Goal: Transaction & Acquisition: Purchase product/service

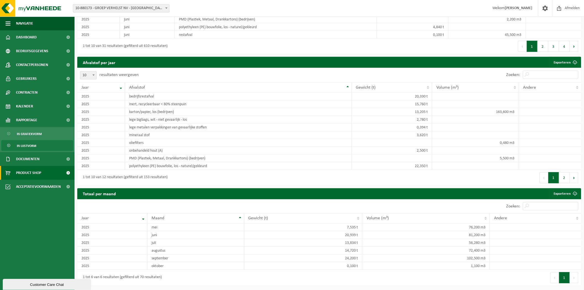
click at [37, 175] on span "Product Shop" at bounding box center [28, 173] width 25 height 14
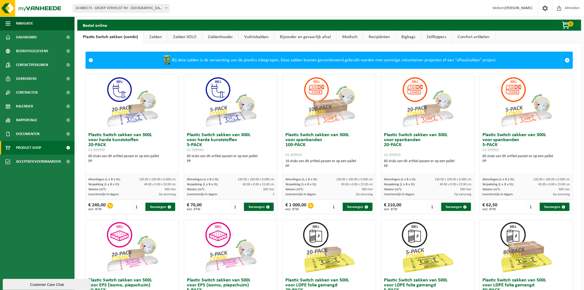
click at [293, 39] on link "Bijzonder en gevaarlijk afval" at bounding box center [305, 37] width 62 height 13
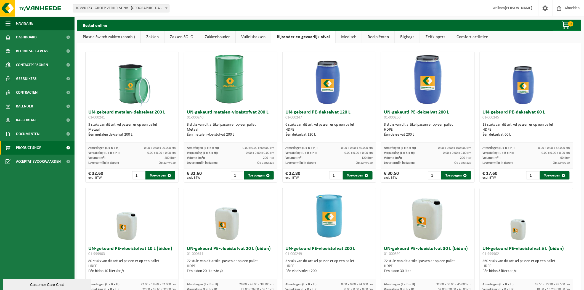
click at [460, 33] on link "Comfort artikelen" at bounding box center [472, 37] width 43 height 13
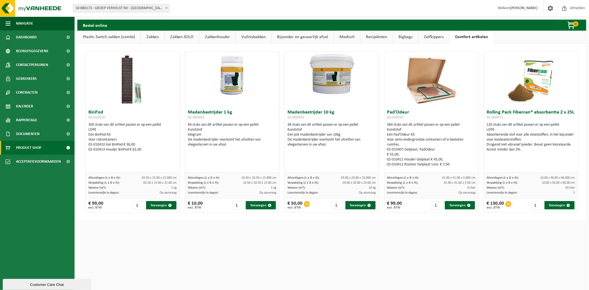
click at [430, 33] on link "Zelfkippers" at bounding box center [433, 37] width 31 height 13
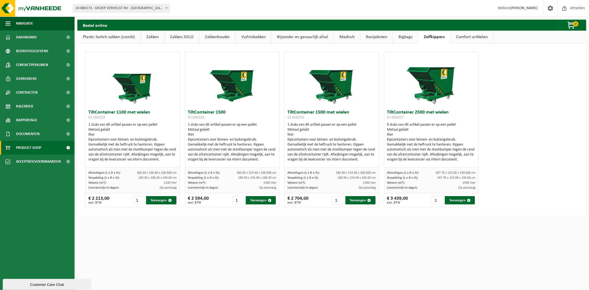
click at [398, 37] on link "Bigbags" at bounding box center [405, 37] width 25 height 13
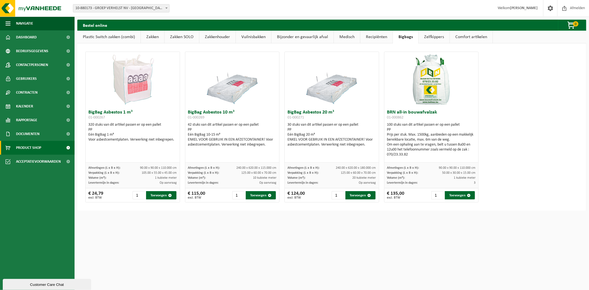
click at [369, 41] on link "Recipiënten" at bounding box center [376, 37] width 32 height 13
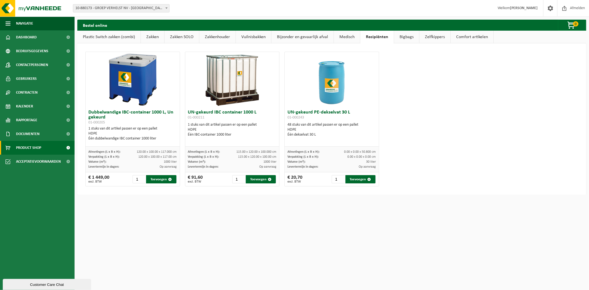
click at [353, 38] on link "Medisch" at bounding box center [347, 37] width 26 height 13
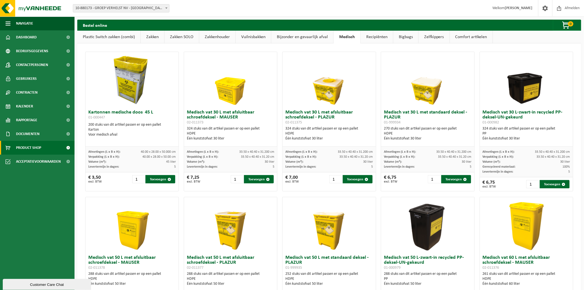
click at [299, 38] on link "Bijzonder en gevaarlijk afval" at bounding box center [302, 37] width 62 height 13
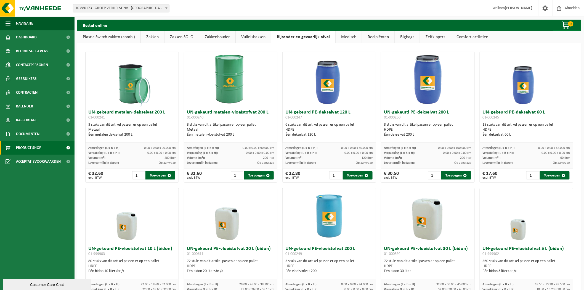
click at [241, 37] on link "Vuilnisbakken" at bounding box center [253, 37] width 35 height 13
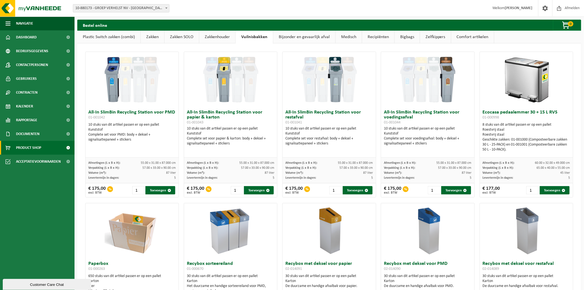
click at [218, 31] on link "Zakkenhouder" at bounding box center [217, 37] width 36 height 13
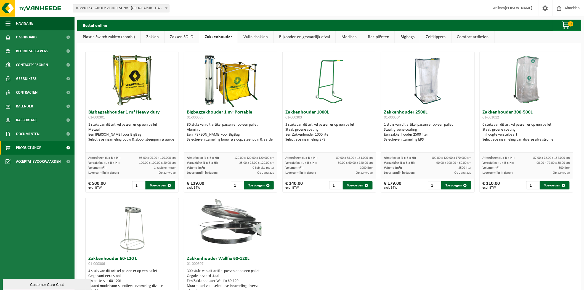
click at [181, 36] on link "Zakken SOLO" at bounding box center [181, 37] width 34 height 13
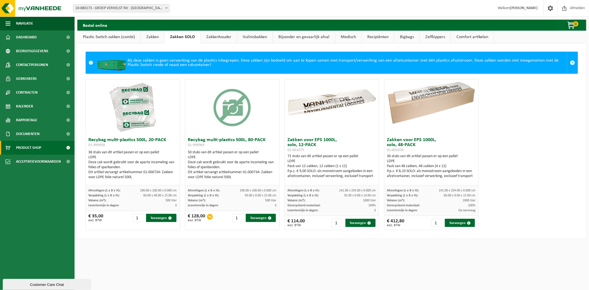
click at [149, 42] on link "Zakken" at bounding box center [152, 37] width 23 height 13
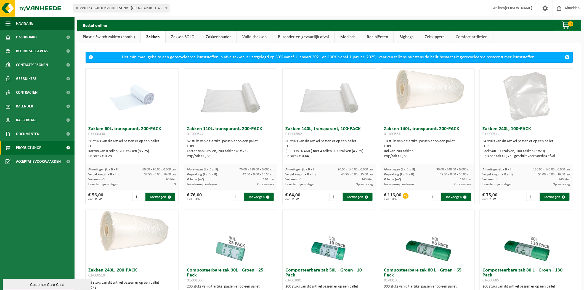
click at [122, 36] on link "Plastic Switch zakken (combi)" at bounding box center [108, 37] width 63 height 13
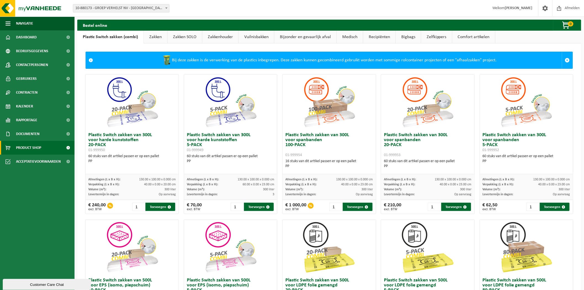
click at [298, 34] on link "Bijzonder en gevaarlijk afval" at bounding box center [305, 37] width 62 height 13
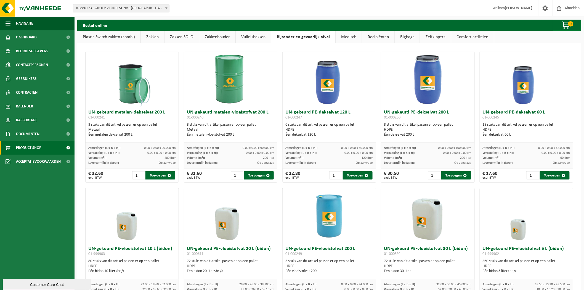
click at [345, 38] on link "Medisch" at bounding box center [349, 37] width 26 height 13
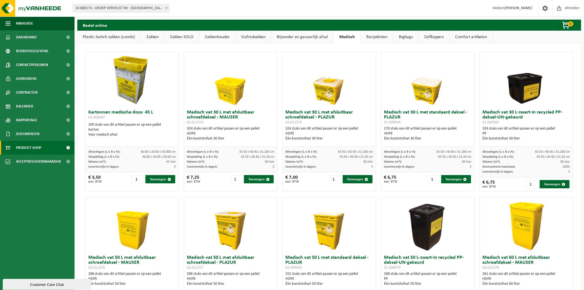
click at [373, 37] on link "Recipiënten" at bounding box center [377, 37] width 32 height 13
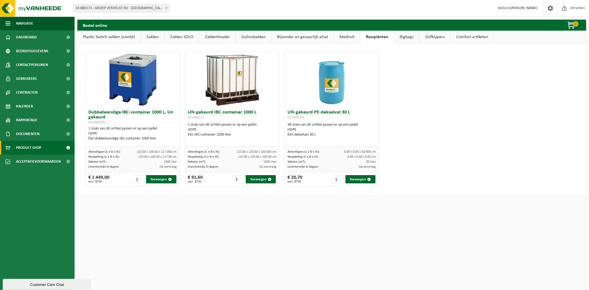
click at [401, 37] on link "Bigbags" at bounding box center [406, 37] width 25 height 13
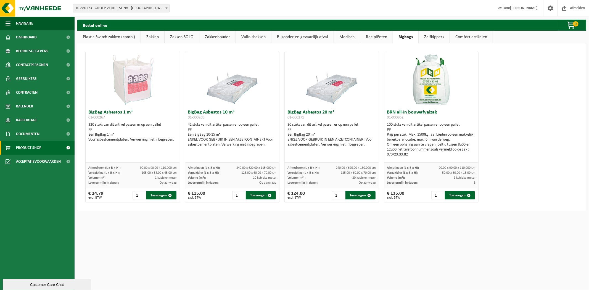
click at [433, 37] on link "Zelfkippers" at bounding box center [433, 37] width 31 height 13
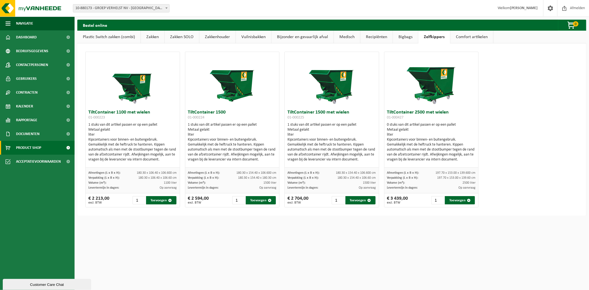
click at [473, 37] on link "Comfort artikelen" at bounding box center [471, 37] width 43 height 13
